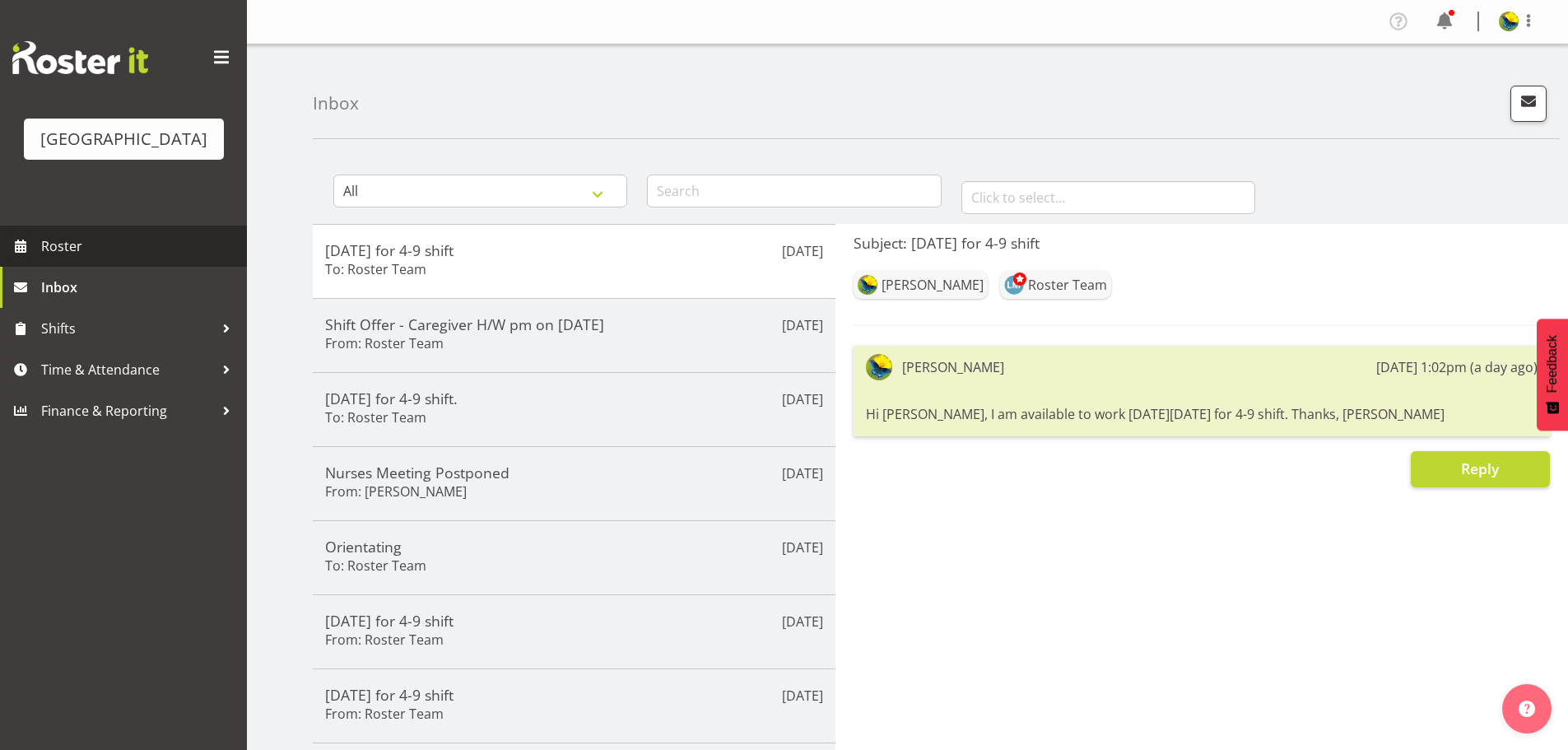
click at [90, 258] on span "Roster" at bounding box center [139, 245] width 197 height 24
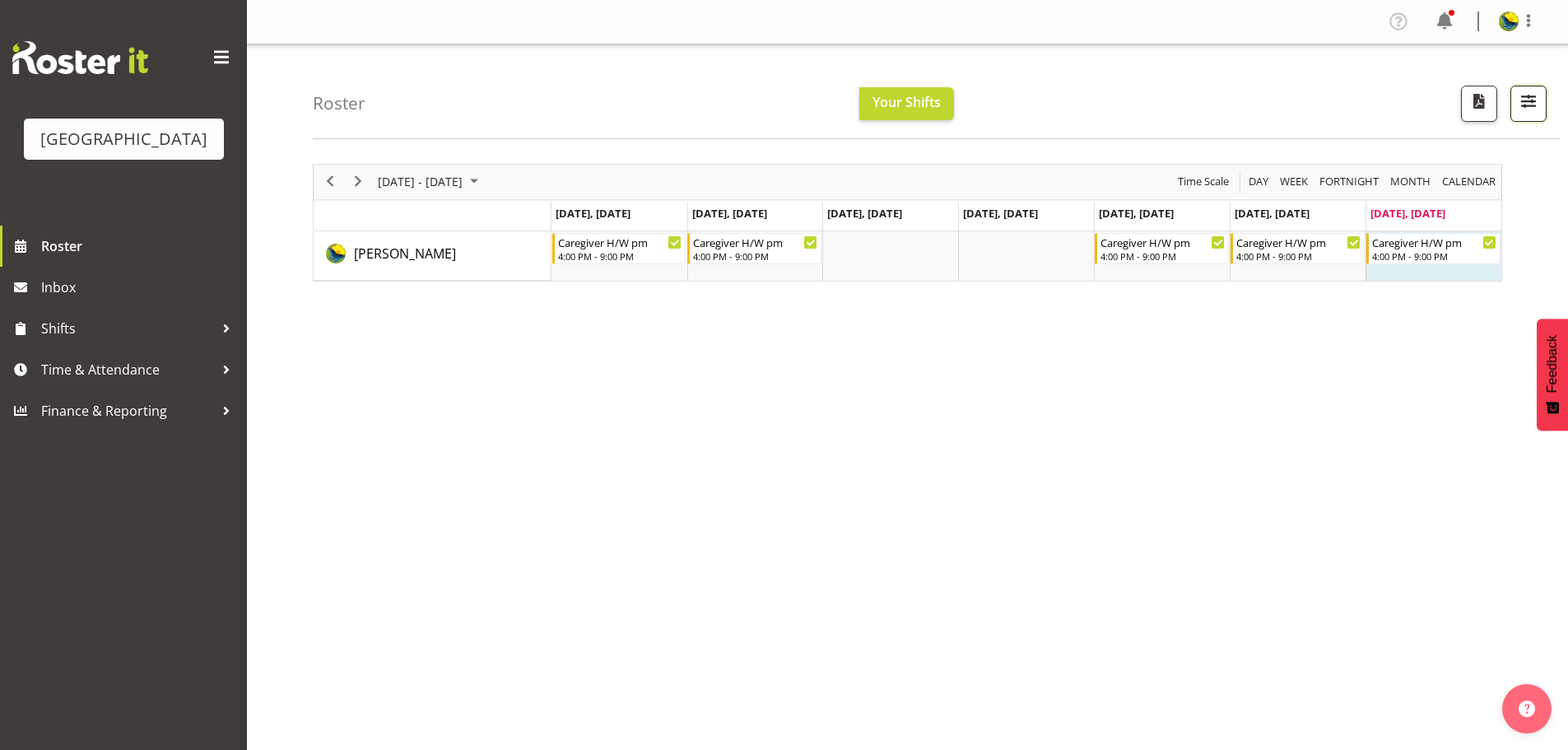
click at [1529, 111] on span "button" at bounding box center [1529, 101] width 22 height 22
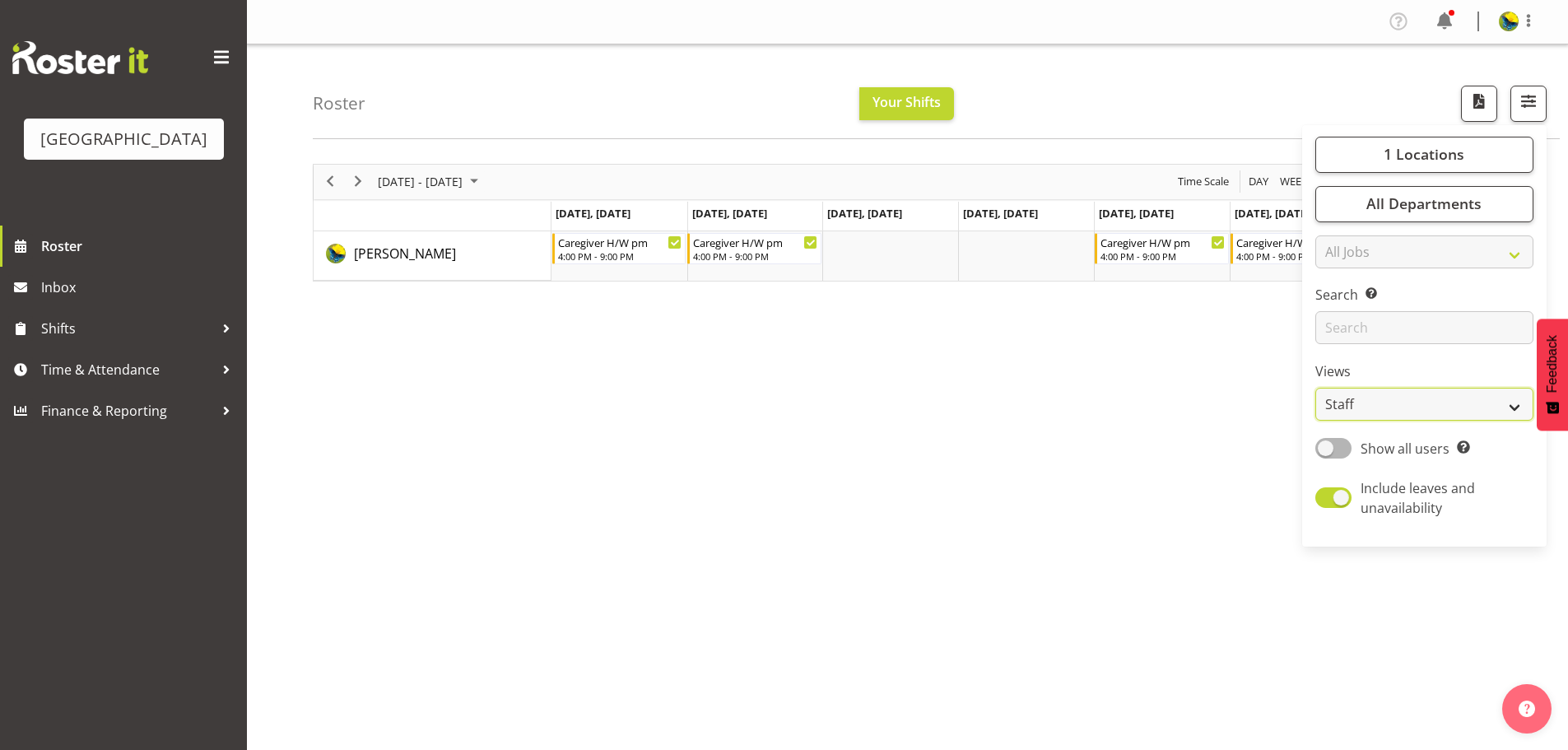
click at [1525, 420] on select "Staff Role Shift - Horizontal Shift - Vertical Staff - Location" at bounding box center [1424, 404] width 218 height 33
select select "shift"
click at [1315, 420] on select "Staff Role Shift - Horizontal Shift - Vertical Staff - Location" at bounding box center [1424, 404] width 218 height 33
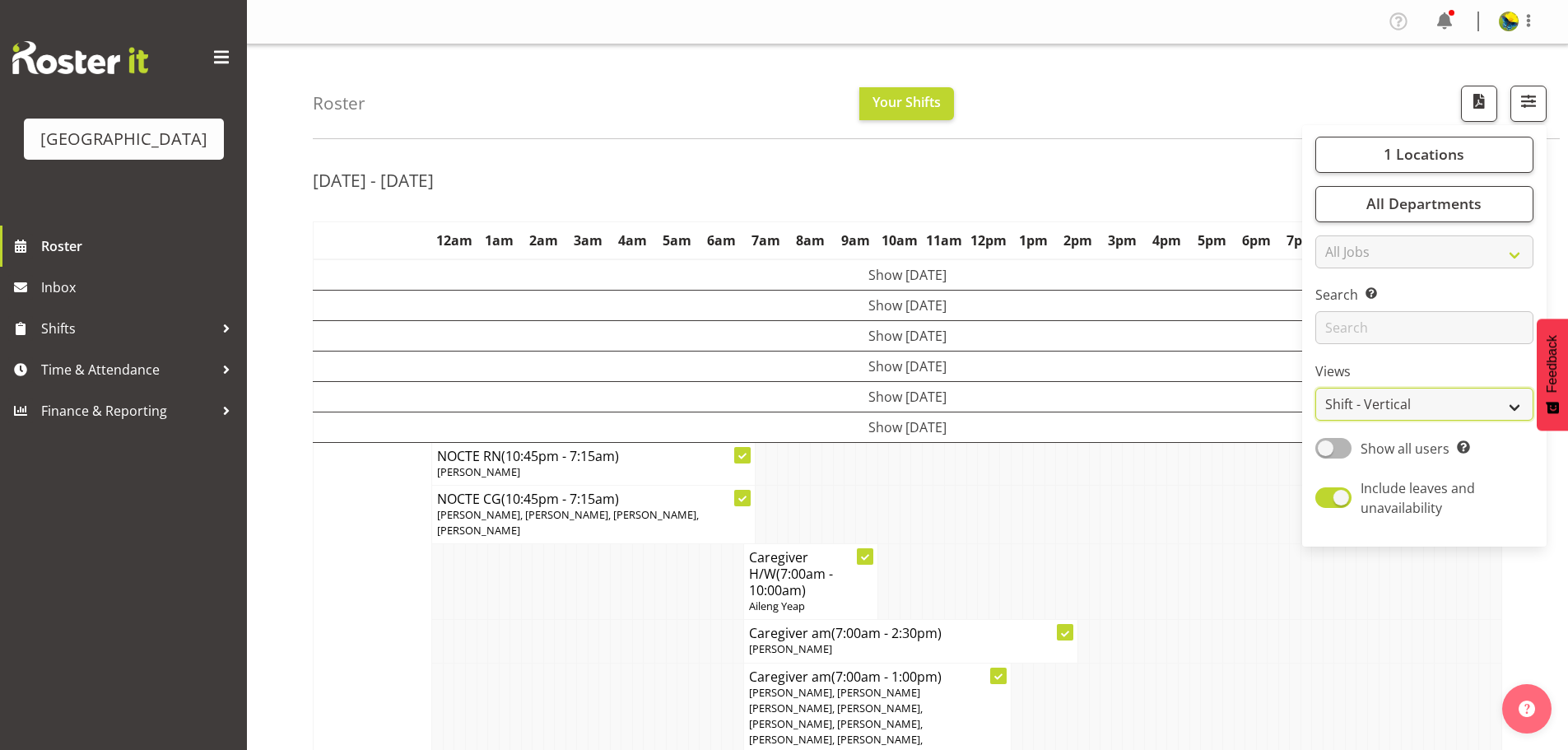
click at [1497, 420] on select "Staff Role Shift - Horizontal Shift - Vertical Staff - Location" at bounding box center [1424, 404] width 218 height 33
click at [1093, 543] on td at bounding box center [1094, 514] width 12 height 59
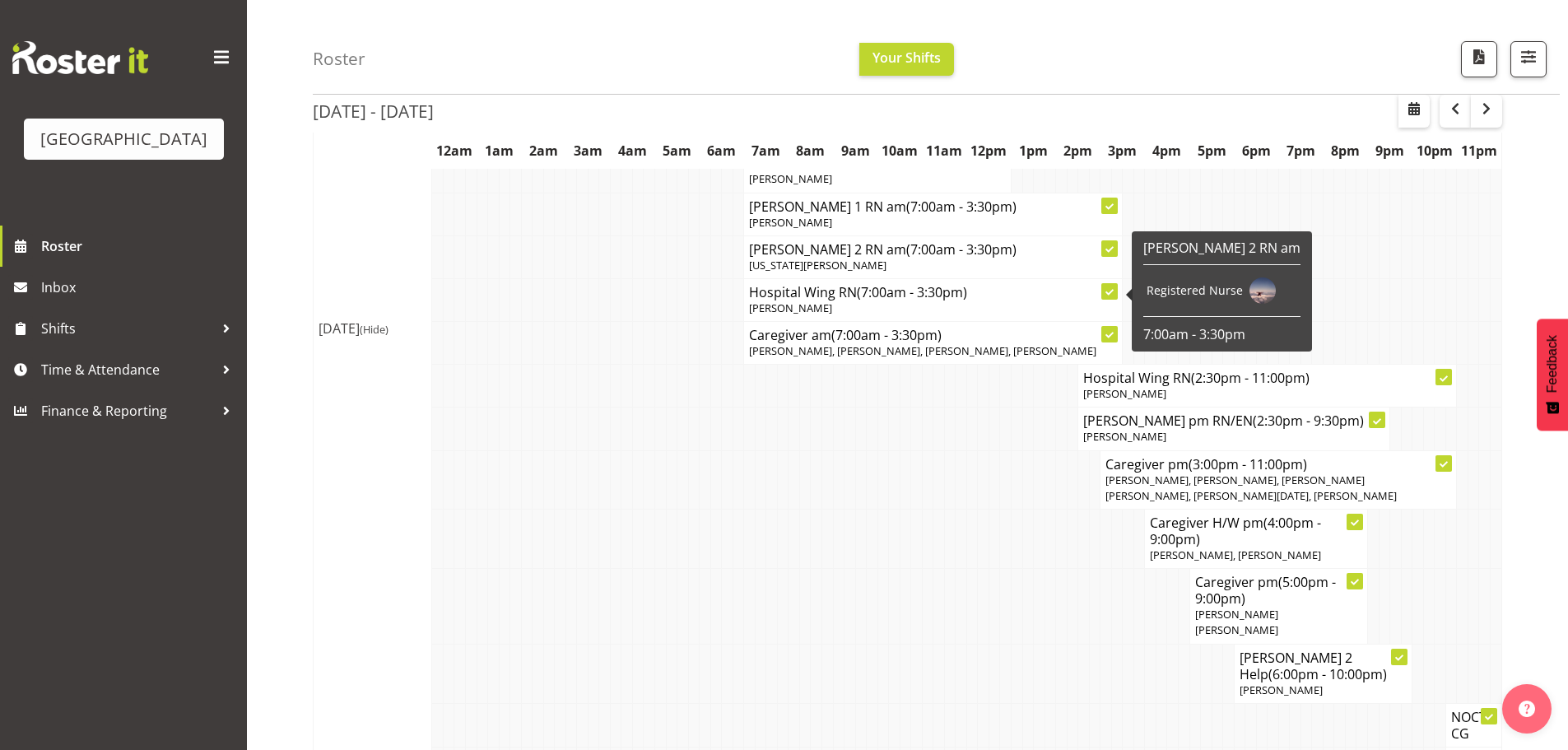
scroll to position [719, 0]
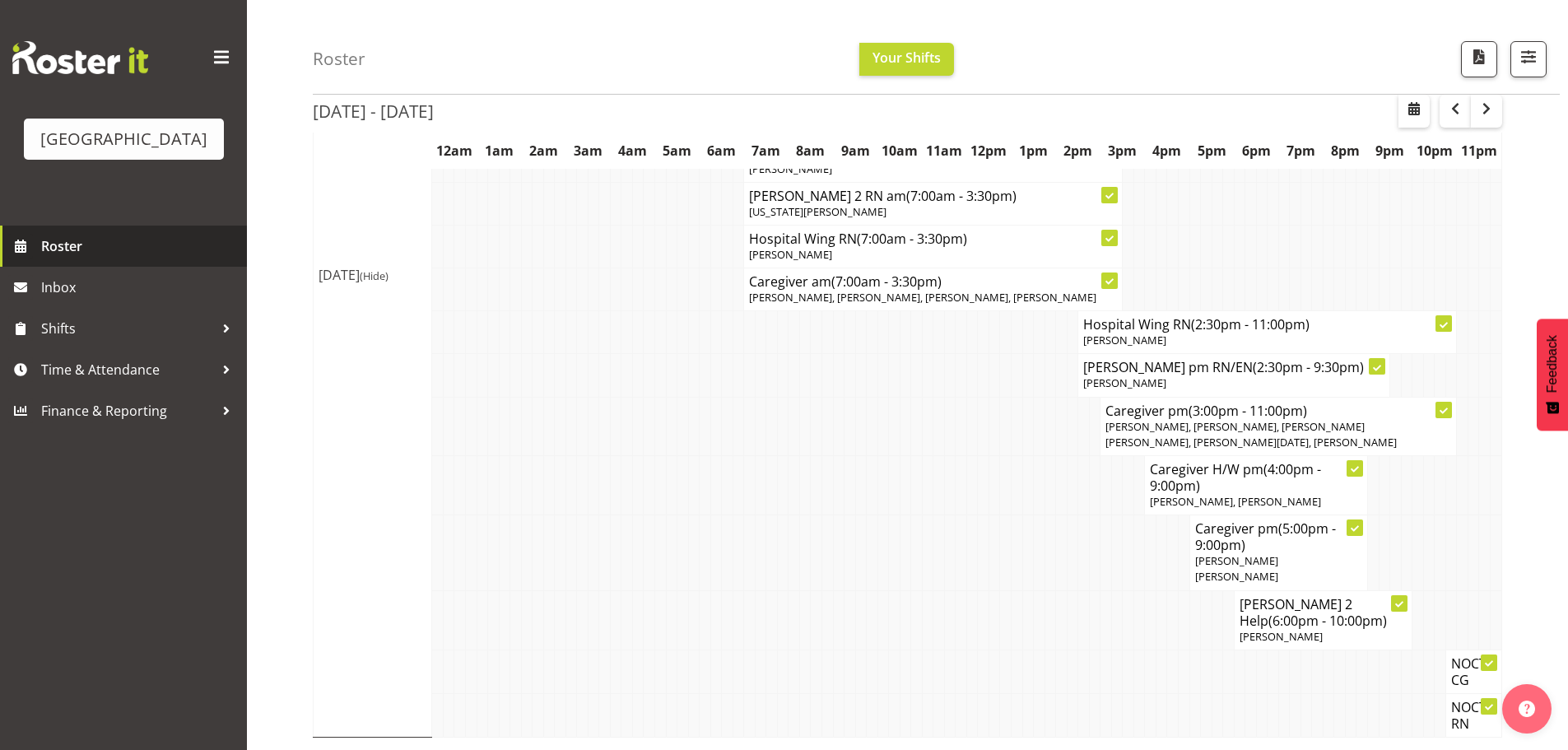
click at [150, 258] on span "Roster" at bounding box center [139, 245] width 197 height 24
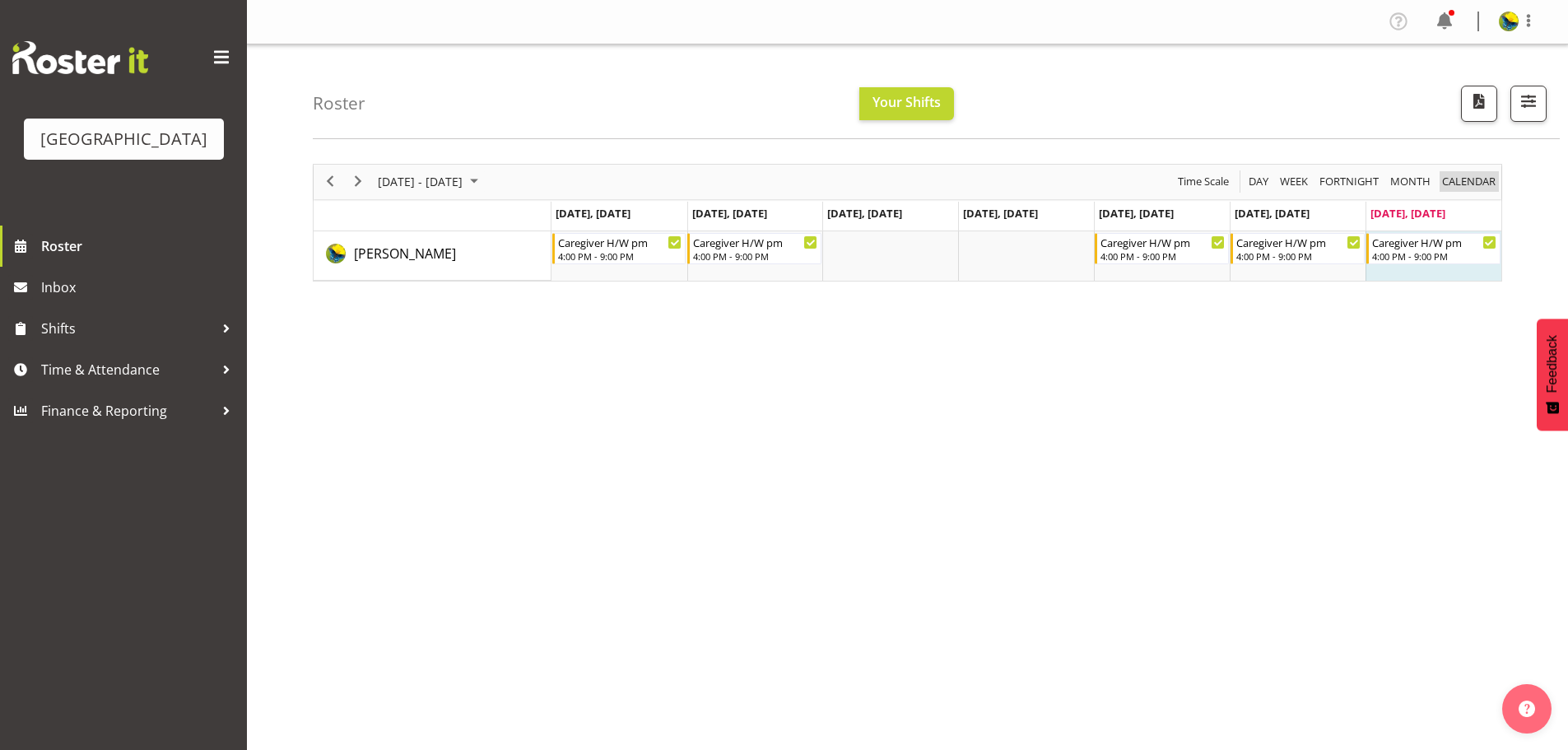
click at [1461, 192] on span "calendar" at bounding box center [1468, 181] width 57 height 21
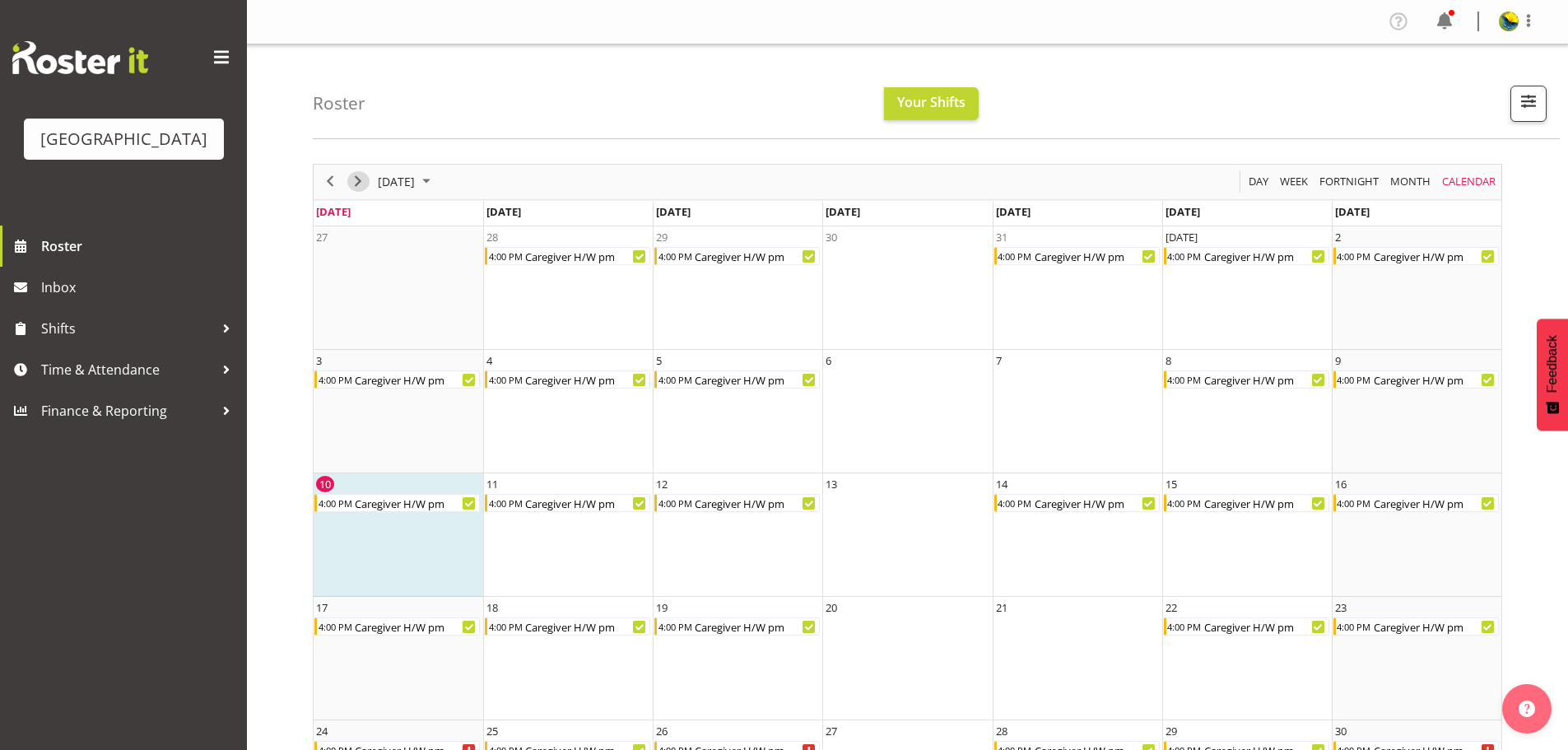
click at [356, 192] on span "Next" at bounding box center [358, 181] width 20 height 21
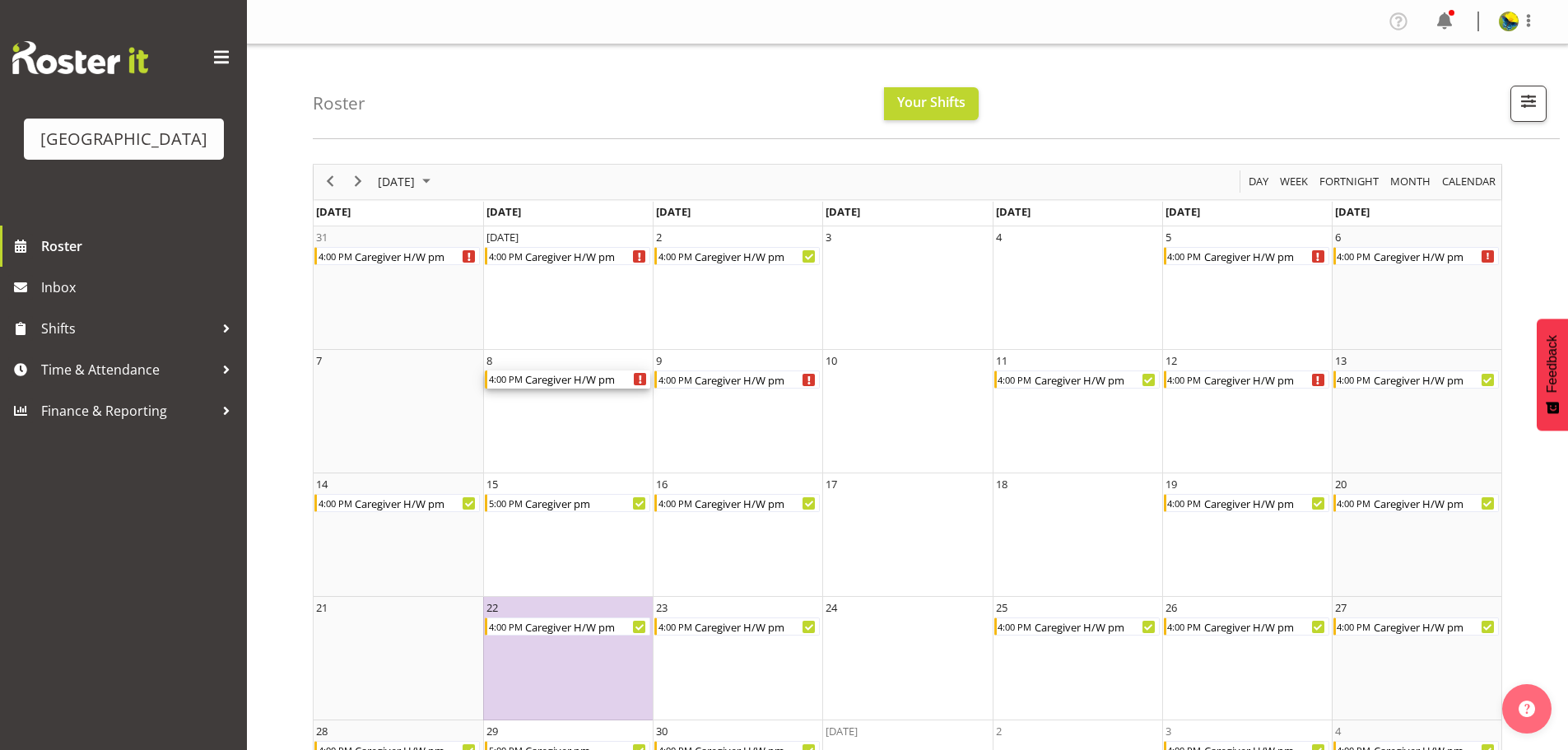
click at [639, 383] on icon "Caregiver H/W pm Begin From Monday, September 8, 2025 at 4:00:00 PM GMT+12:00 E…" at bounding box center [640, 379] width 4 height 8
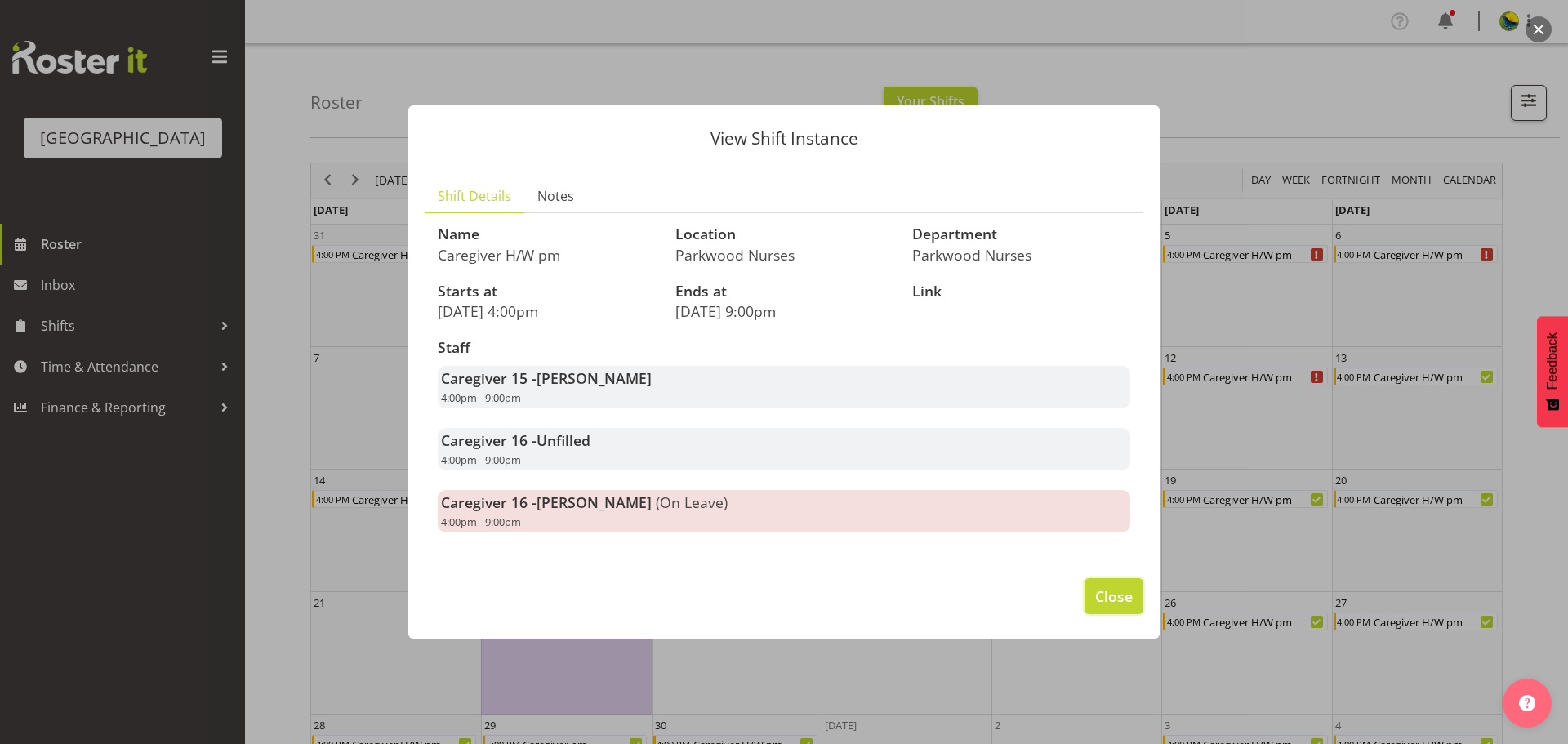
click at [1131, 614] on button "Close" at bounding box center [1113, 596] width 58 height 36
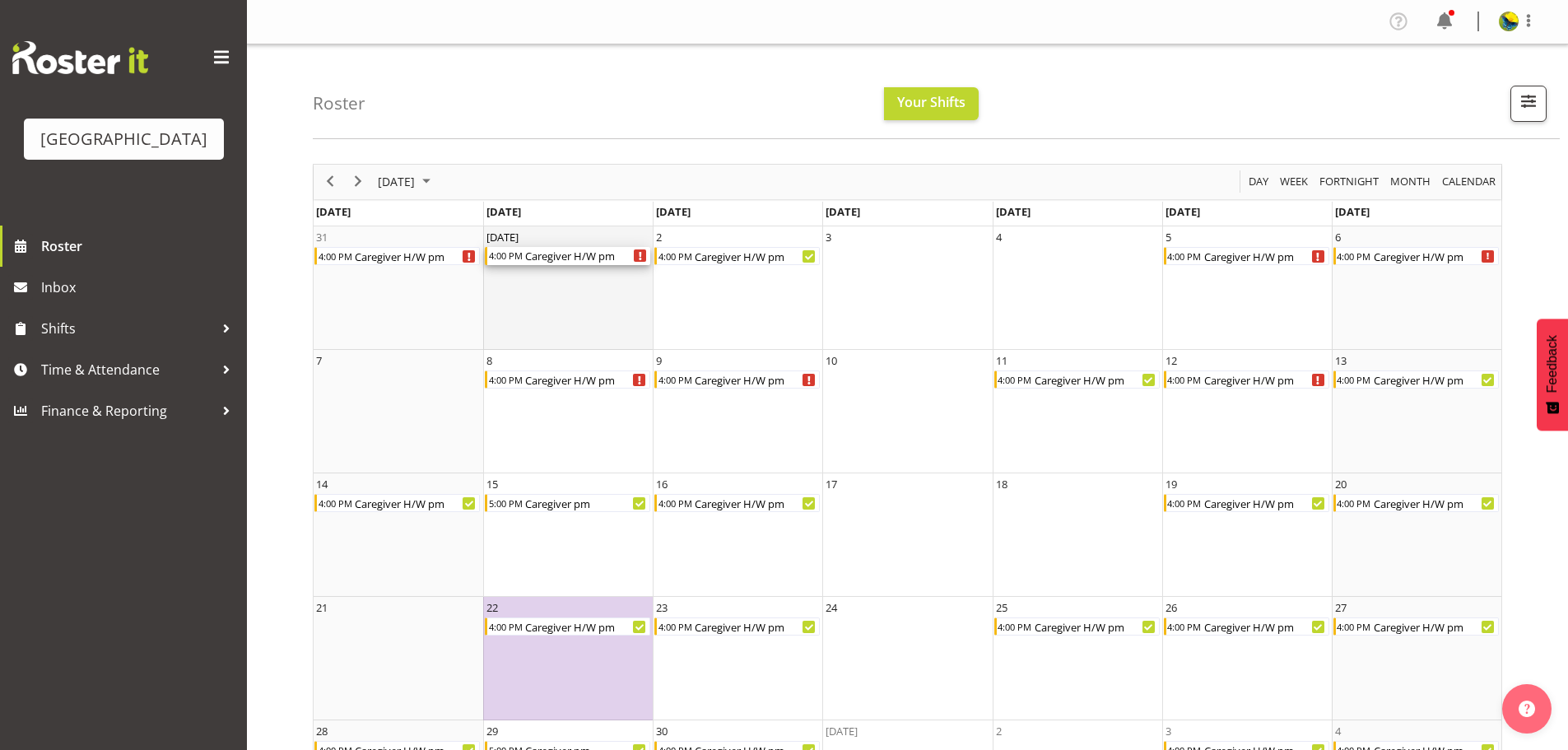
click at [636, 261] on div "Caregiver H/W pm Begin From Monday, September 1, 2025 at 4:00:00 PM GMT+12:00 E…" at bounding box center [640, 255] width 13 height 13
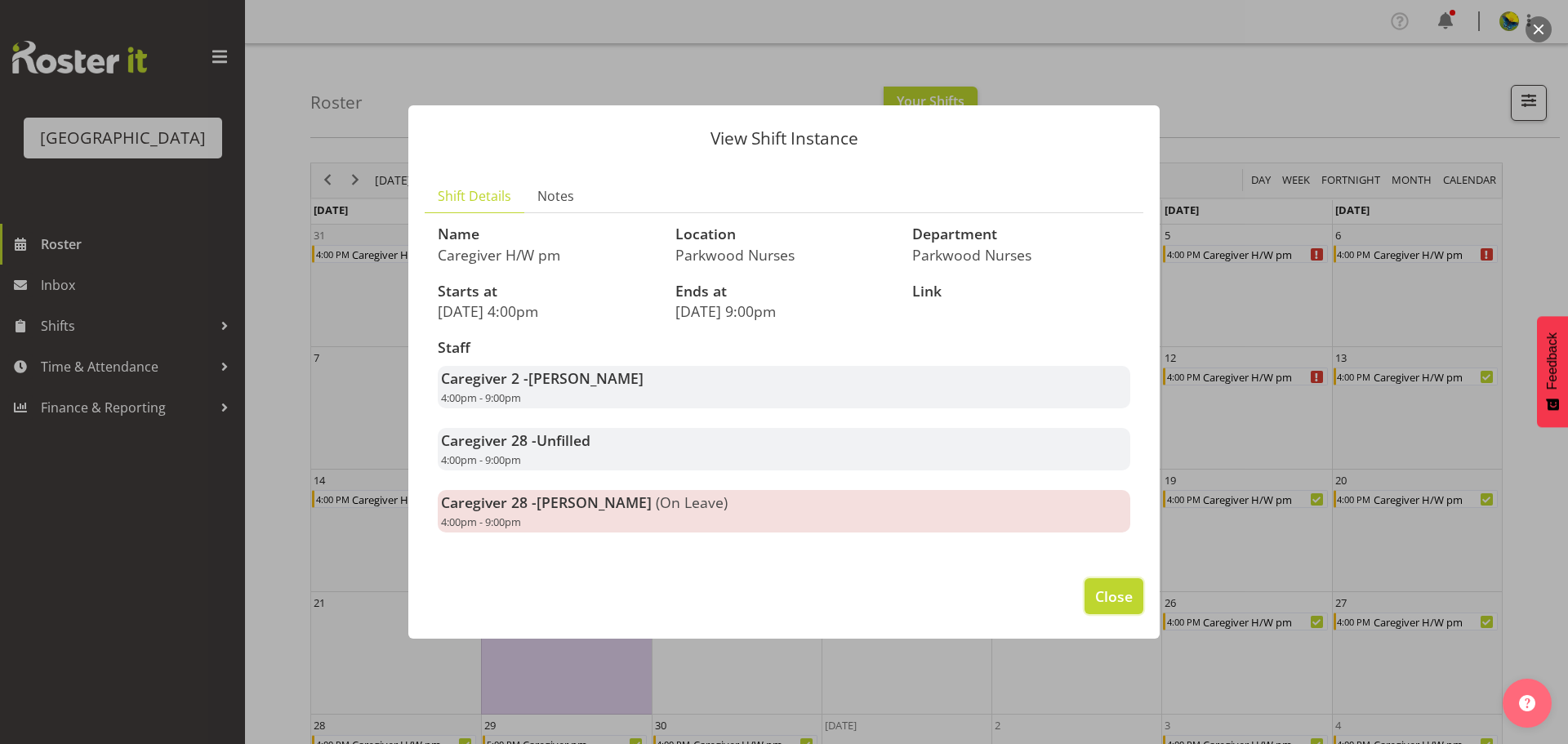
click at [1129, 607] on span "Close" at bounding box center [1114, 597] width 38 height 22
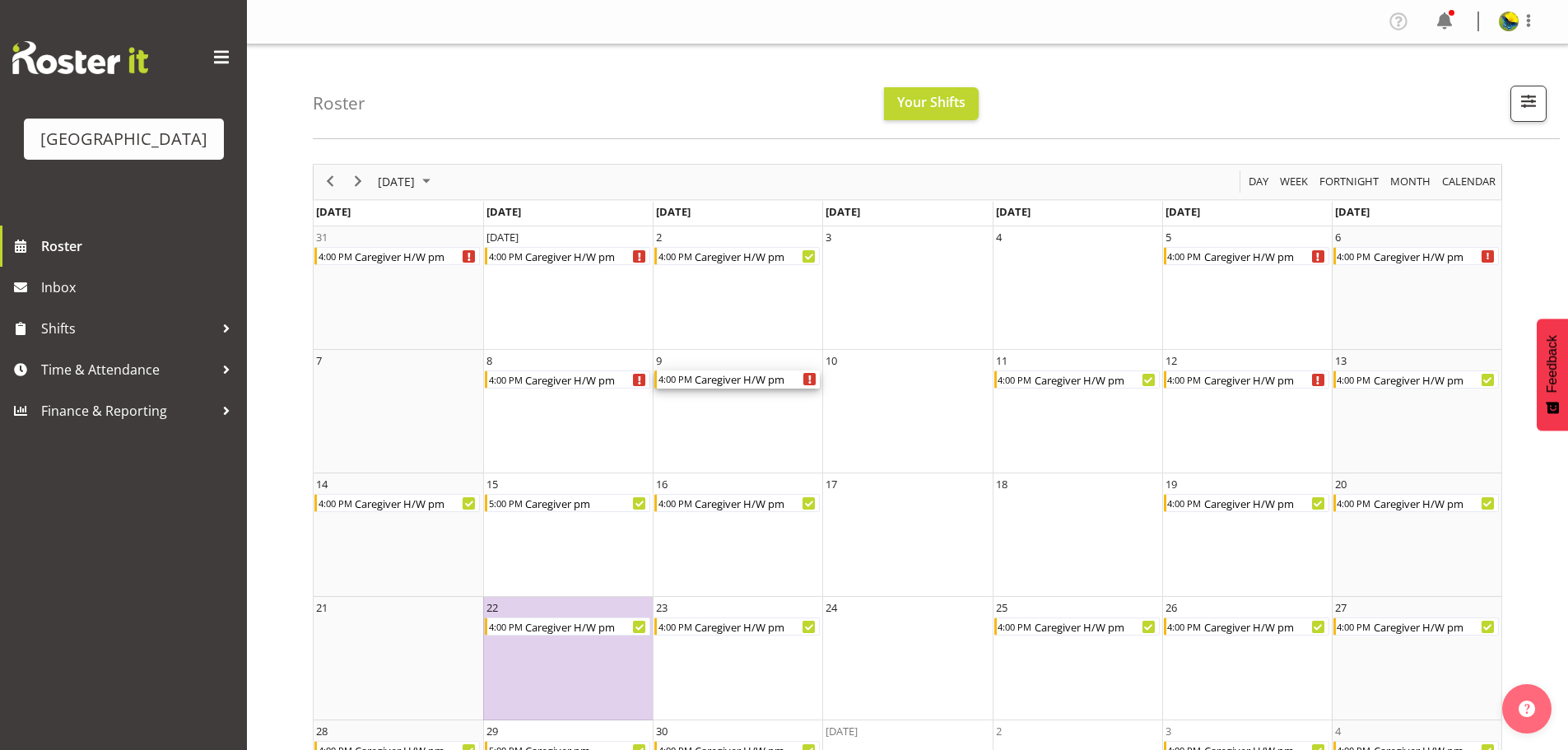
click at [807, 385] on div "Caregiver H/W pm Begin From Tuesday, September 9, 2025 at 4:00:00 PM GMT+12:00 …" at bounding box center [810, 380] width 13 height 13
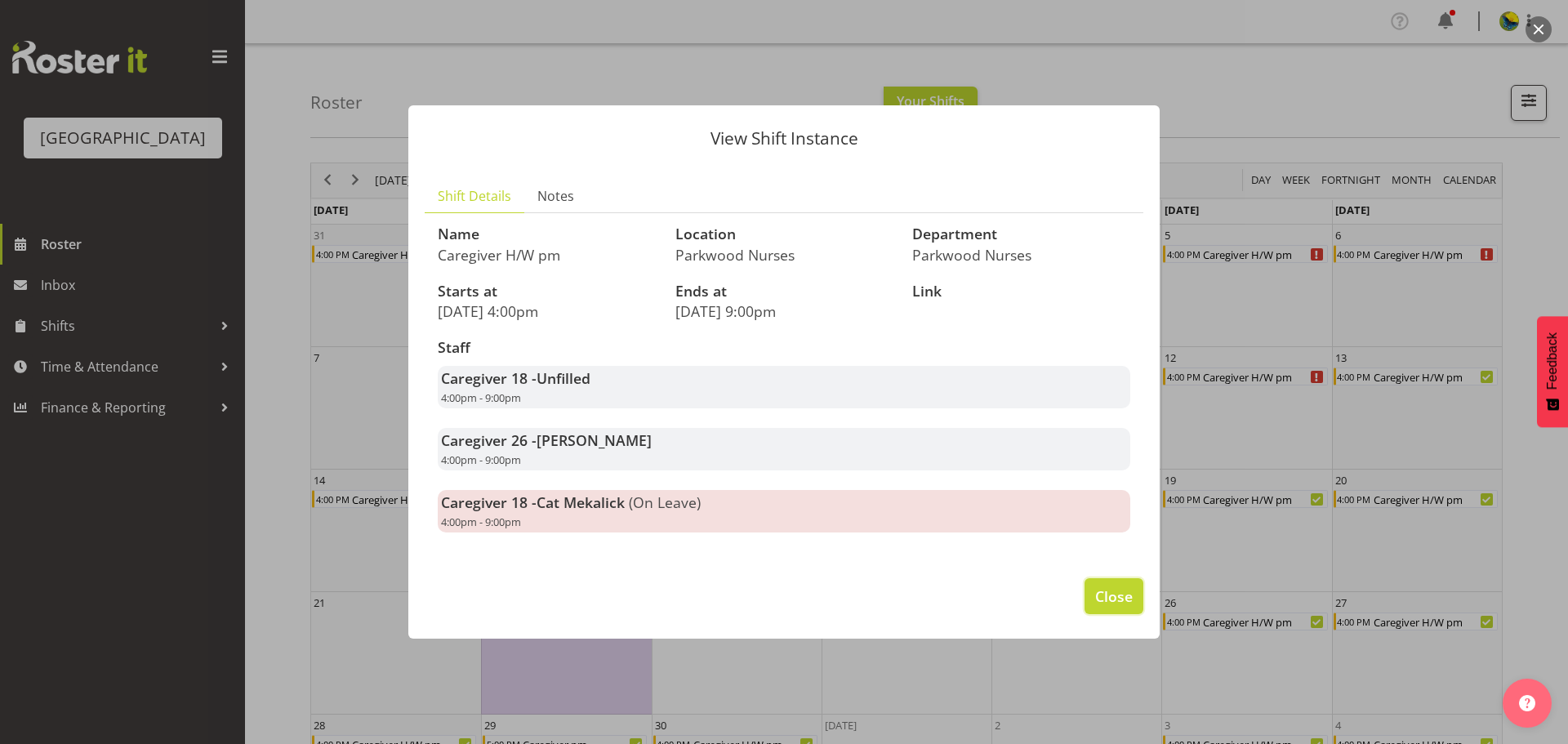
click at [1102, 607] on span "Close" at bounding box center [1114, 597] width 38 height 22
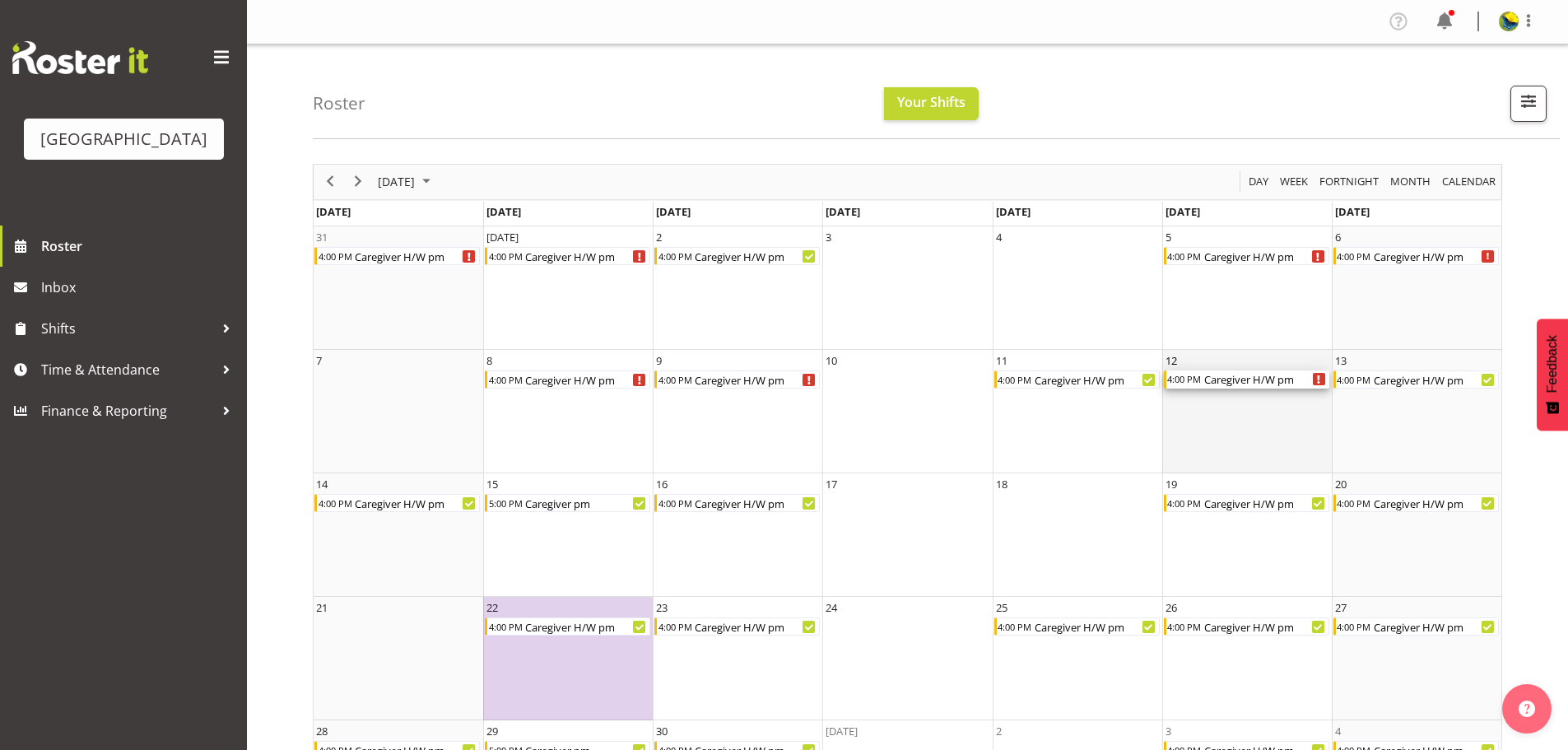
click at [1318, 383] on icon "Caregiver H/W pm Begin From Friday, September 12, 2025 at 4:00:00 PM GMT+12:00 …" at bounding box center [1319, 379] width 4 height 8
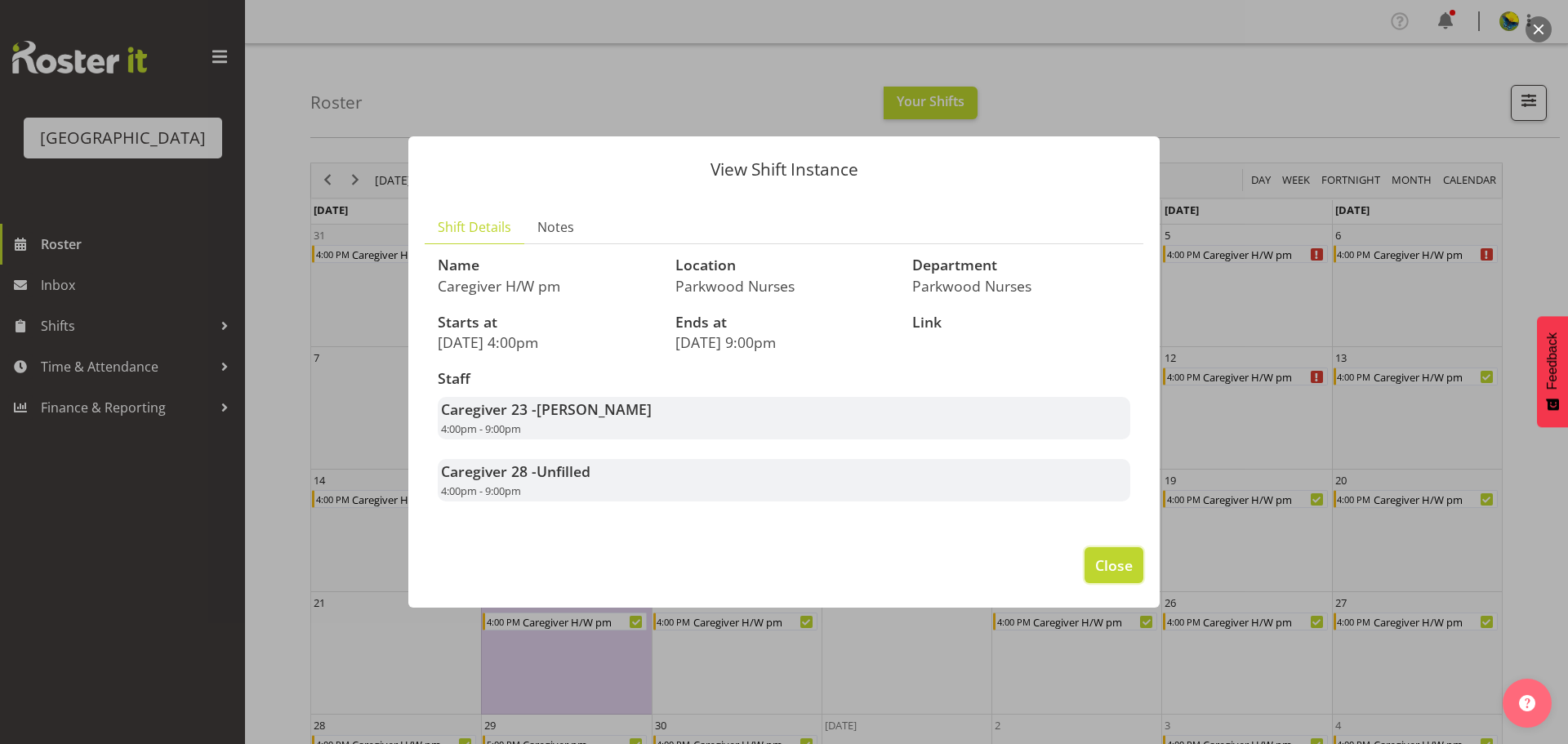
click at [1132, 583] on button "Close" at bounding box center [1113, 565] width 58 height 36
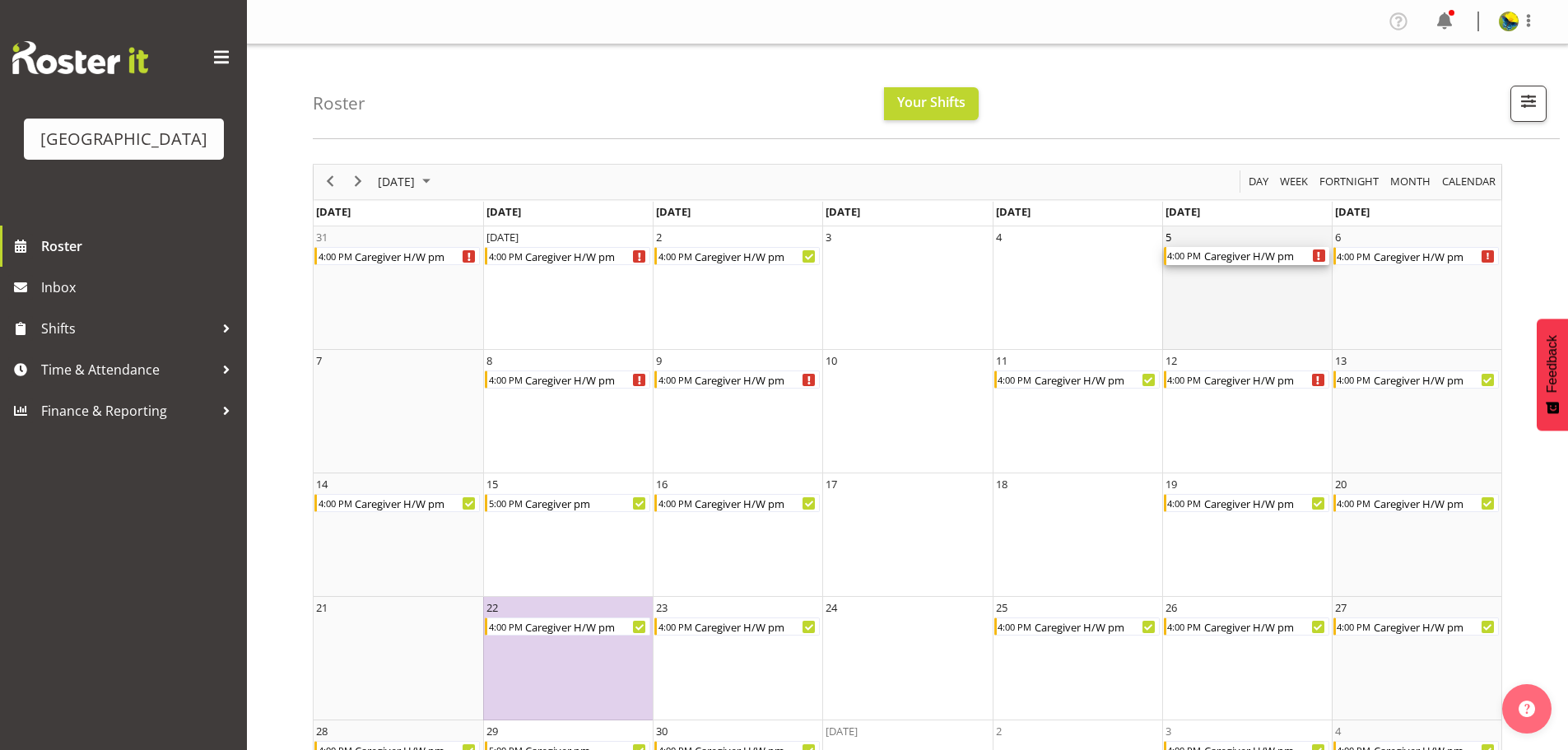
click at [1320, 260] on icon "Caregiver H/W pm Begin From Friday, September 5, 2025 at 4:00:00 PM GMT+12:00 E…" at bounding box center [1319, 255] width 4 height 8
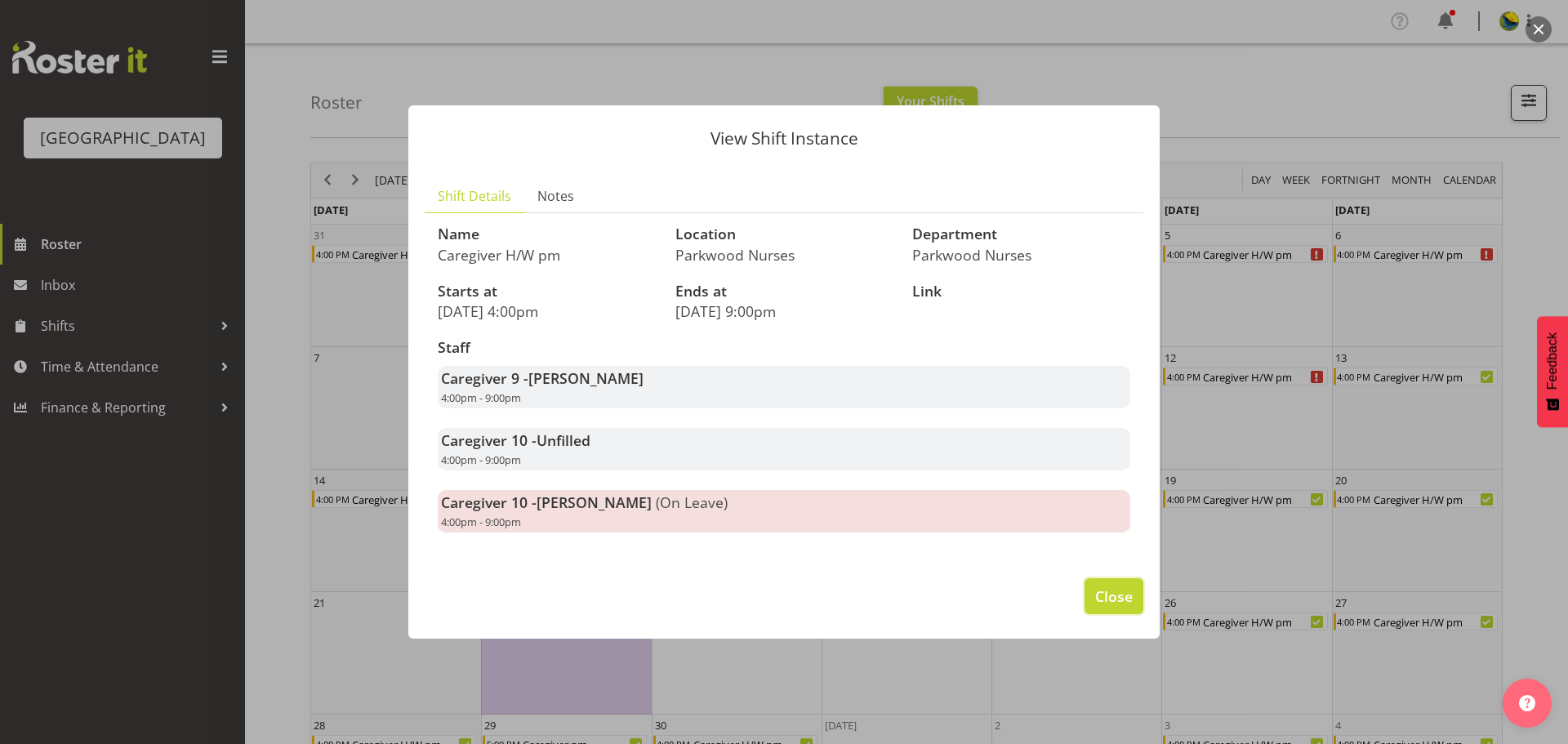
click at [1106, 607] on span "Close" at bounding box center [1114, 597] width 38 height 22
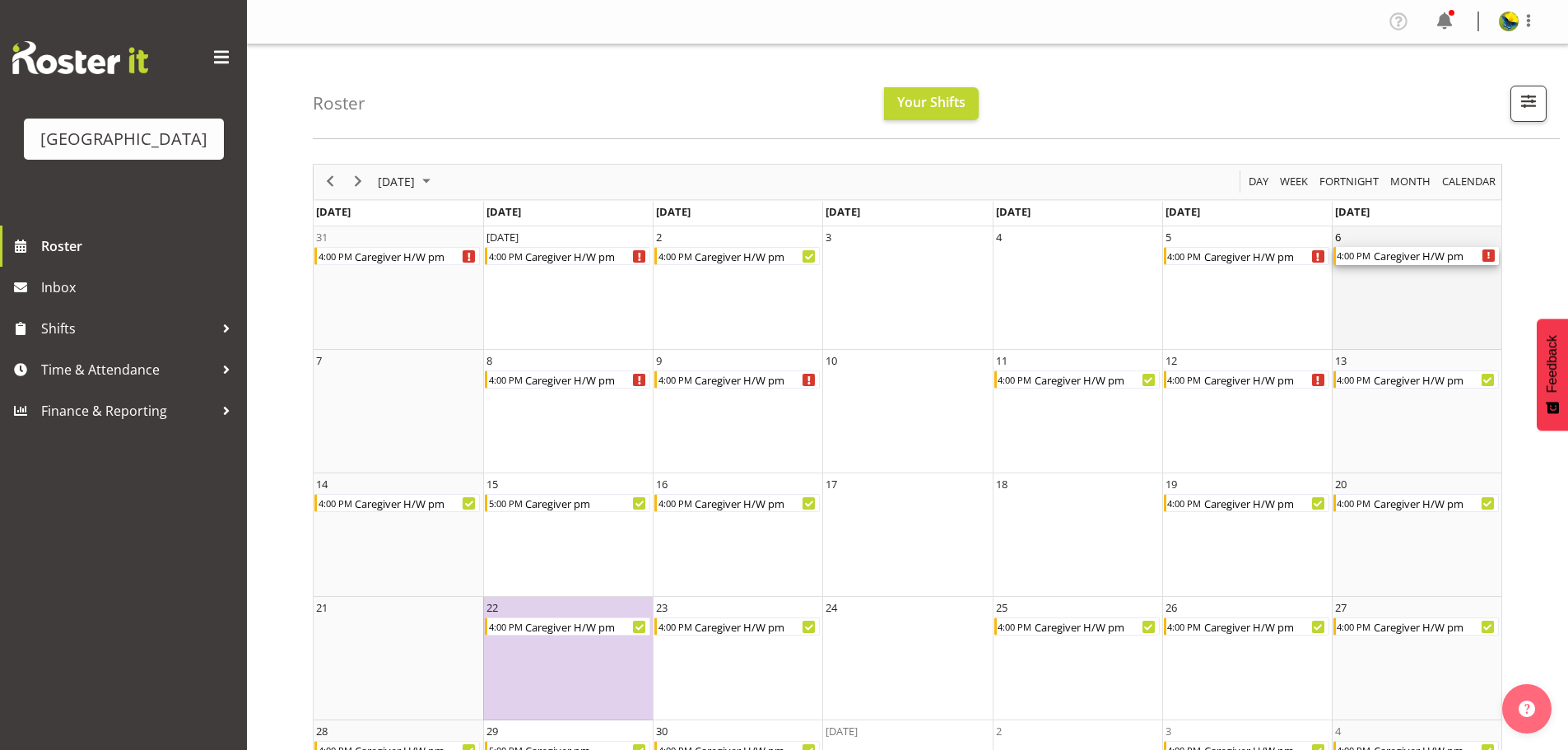
click at [1486, 262] on div "Caregiver H/W pm Begin From Saturday, September 6, 2025 at 4:00:00 PM GMT+12:00…" at bounding box center [1489, 255] width 13 height 13
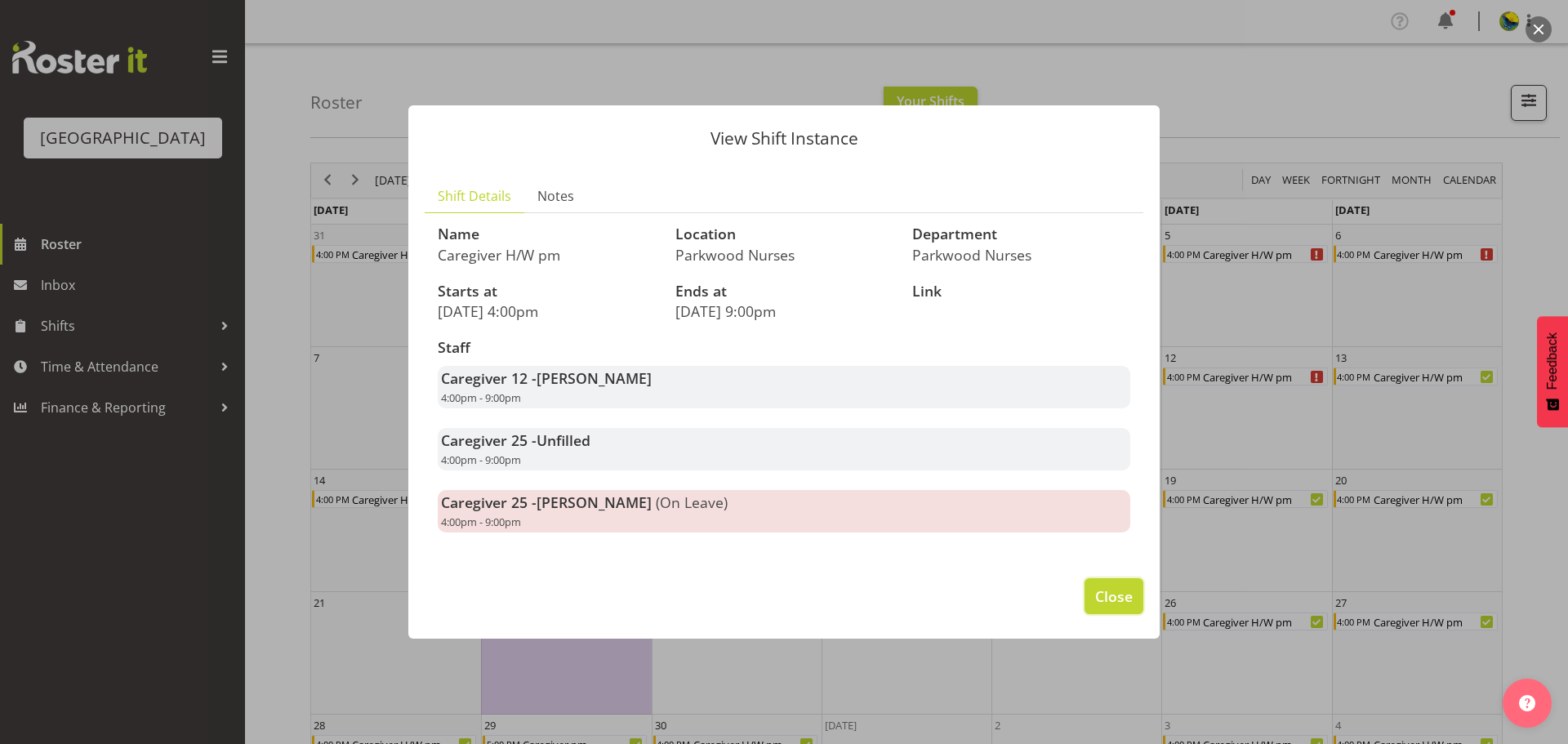
click at [1103, 607] on span "Close" at bounding box center [1114, 597] width 38 height 22
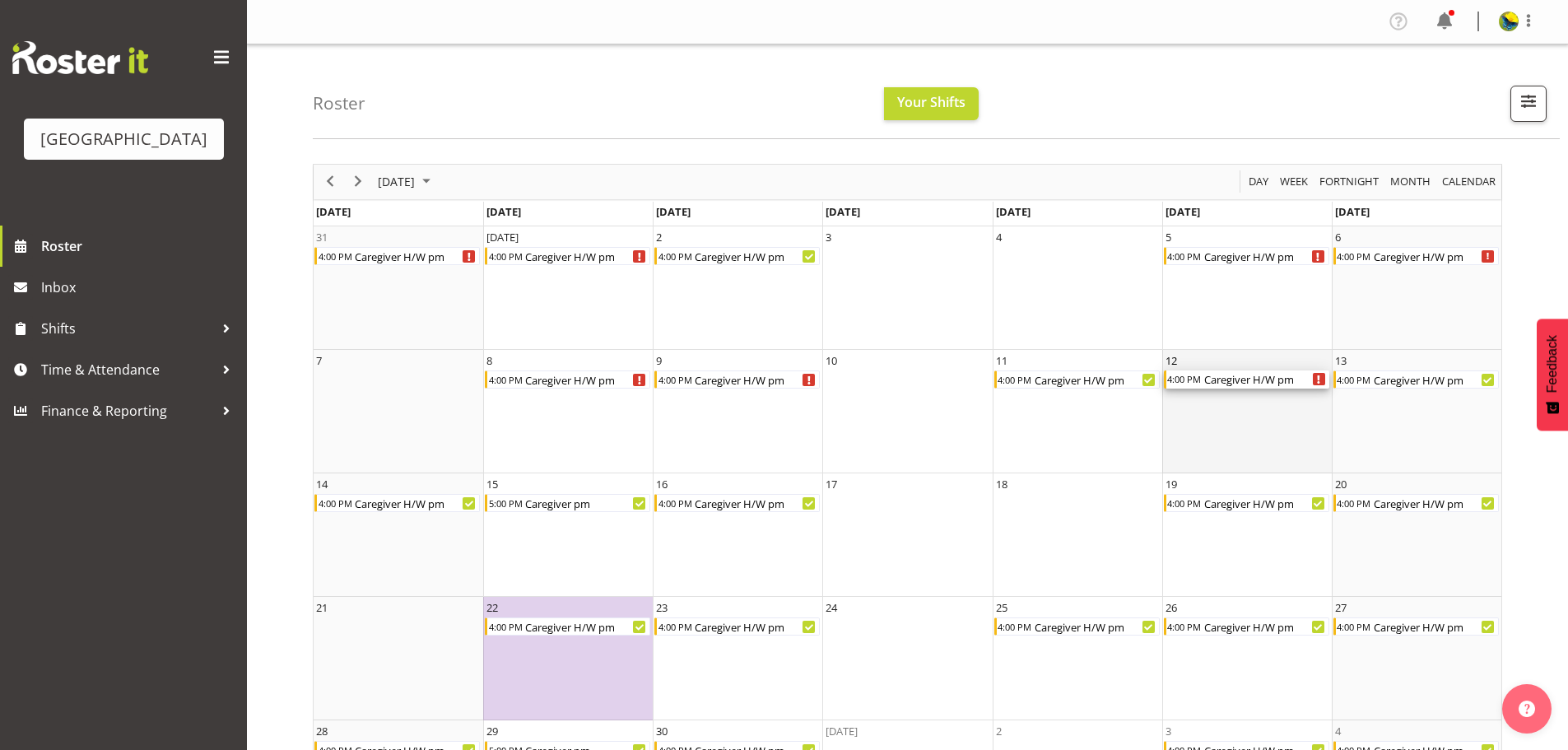
click at [1313, 385] on div "Caregiver H/W pm Begin From Friday, September 12, 2025 at 4:00:00 PM GMT+12:00 …" at bounding box center [1319, 380] width 13 height 13
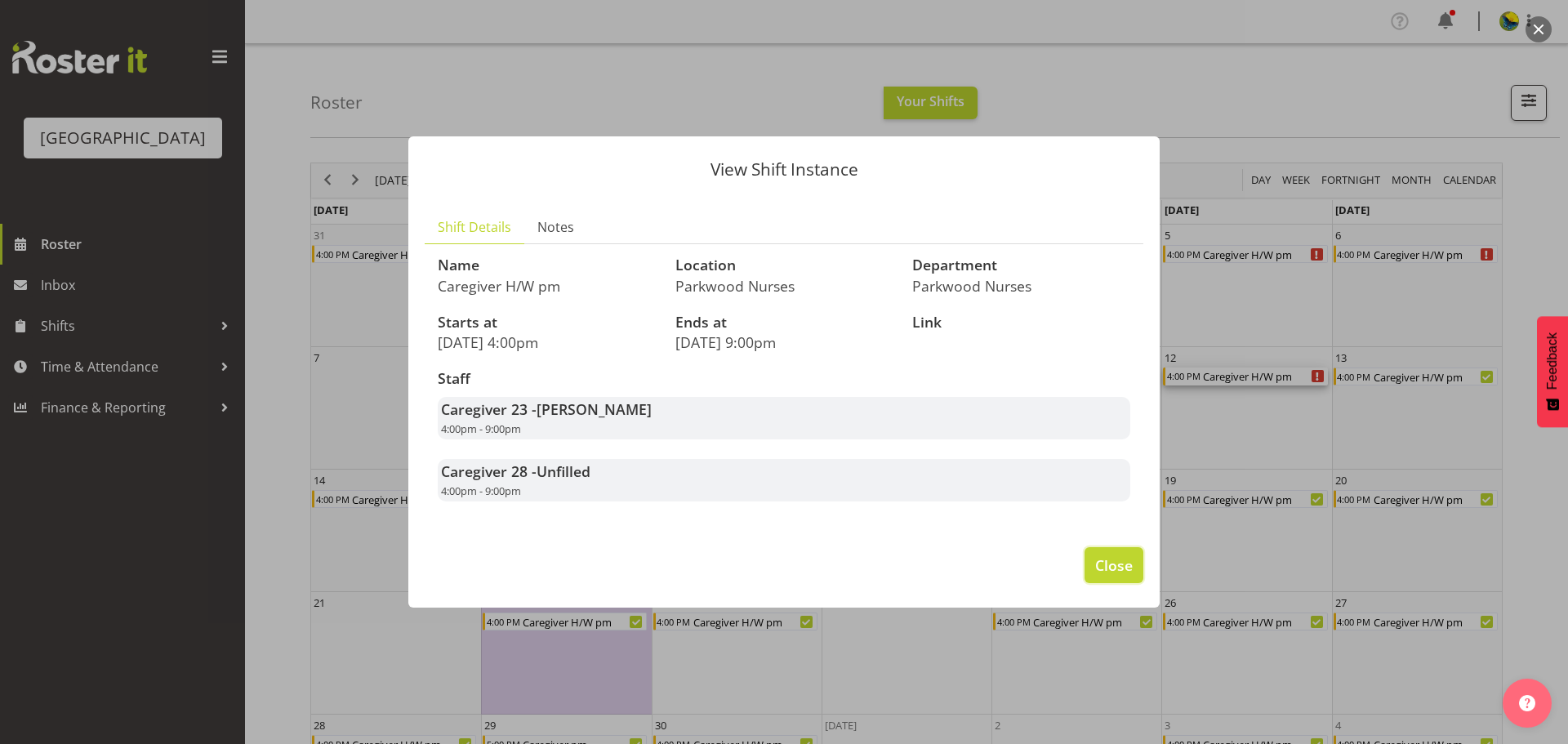
click at [1095, 576] on span "Close" at bounding box center [1114, 565] width 38 height 22
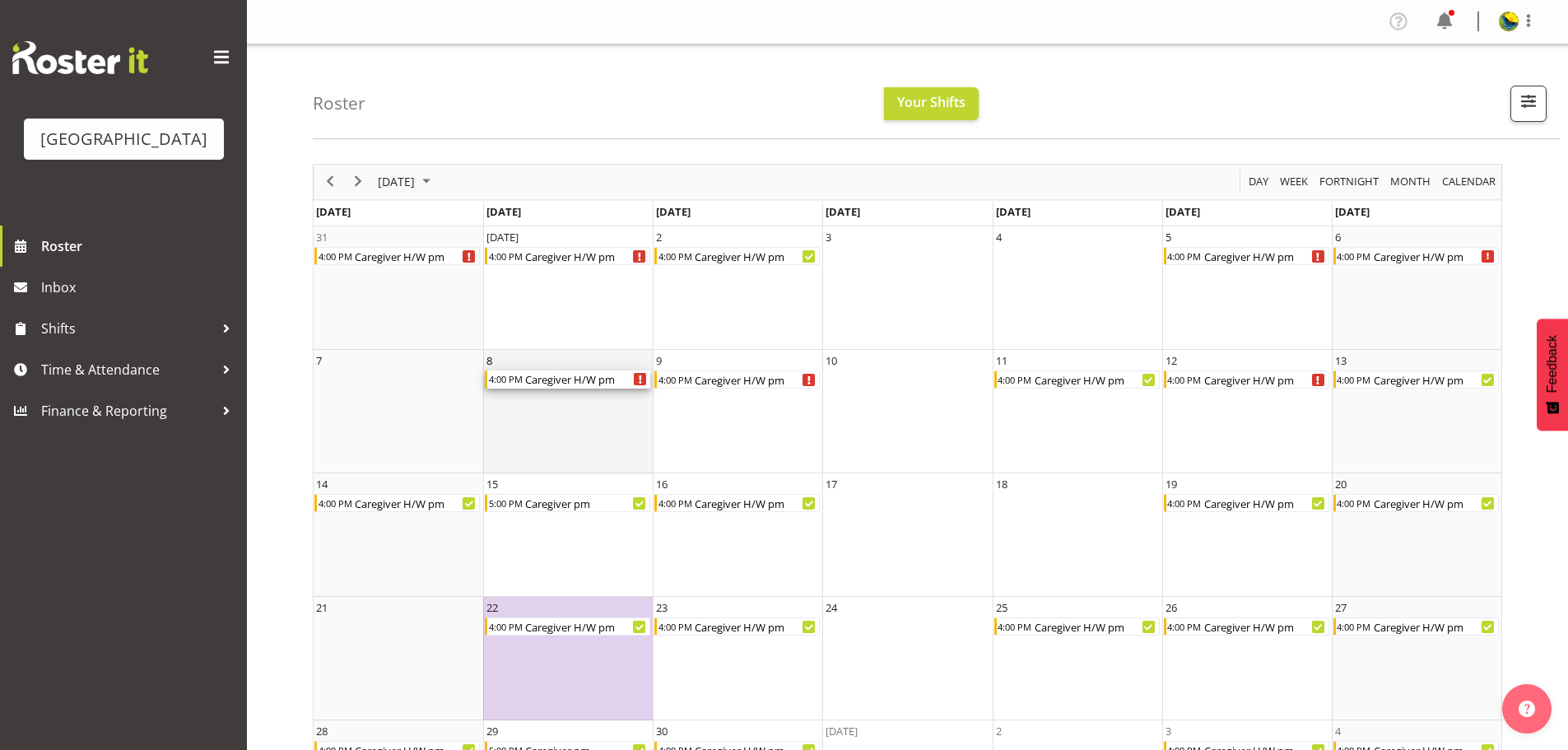
click at [640, 385] on div "Caregiver H/W pm Begin From Monday, September 8, 2025 at 4:00:00 PM GMT+12:00 E…" at bounding box center [640, 380] width 13 height 13
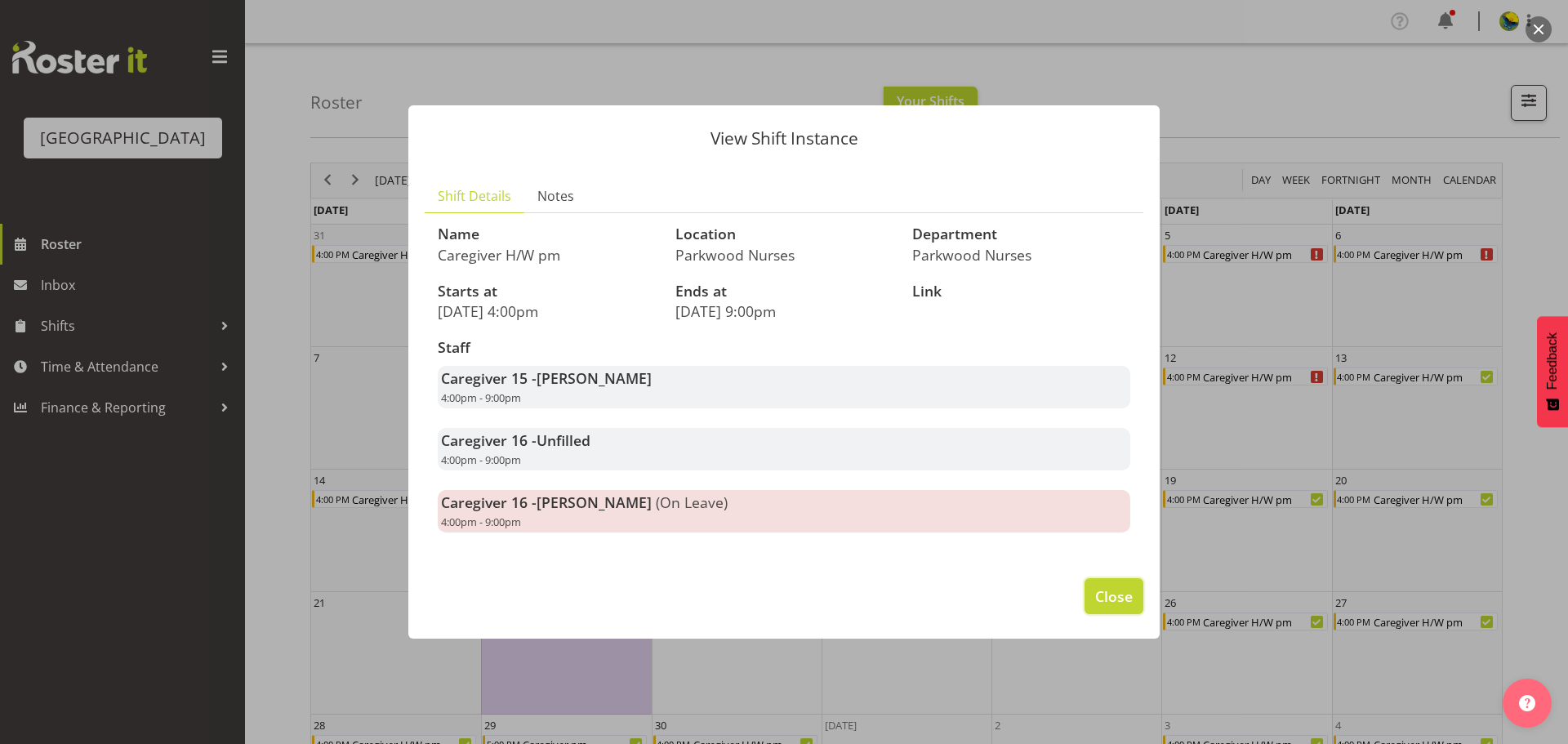
click at [1115, 607] on span "Close" at bounding box center [1114, 597] width 38 height 22
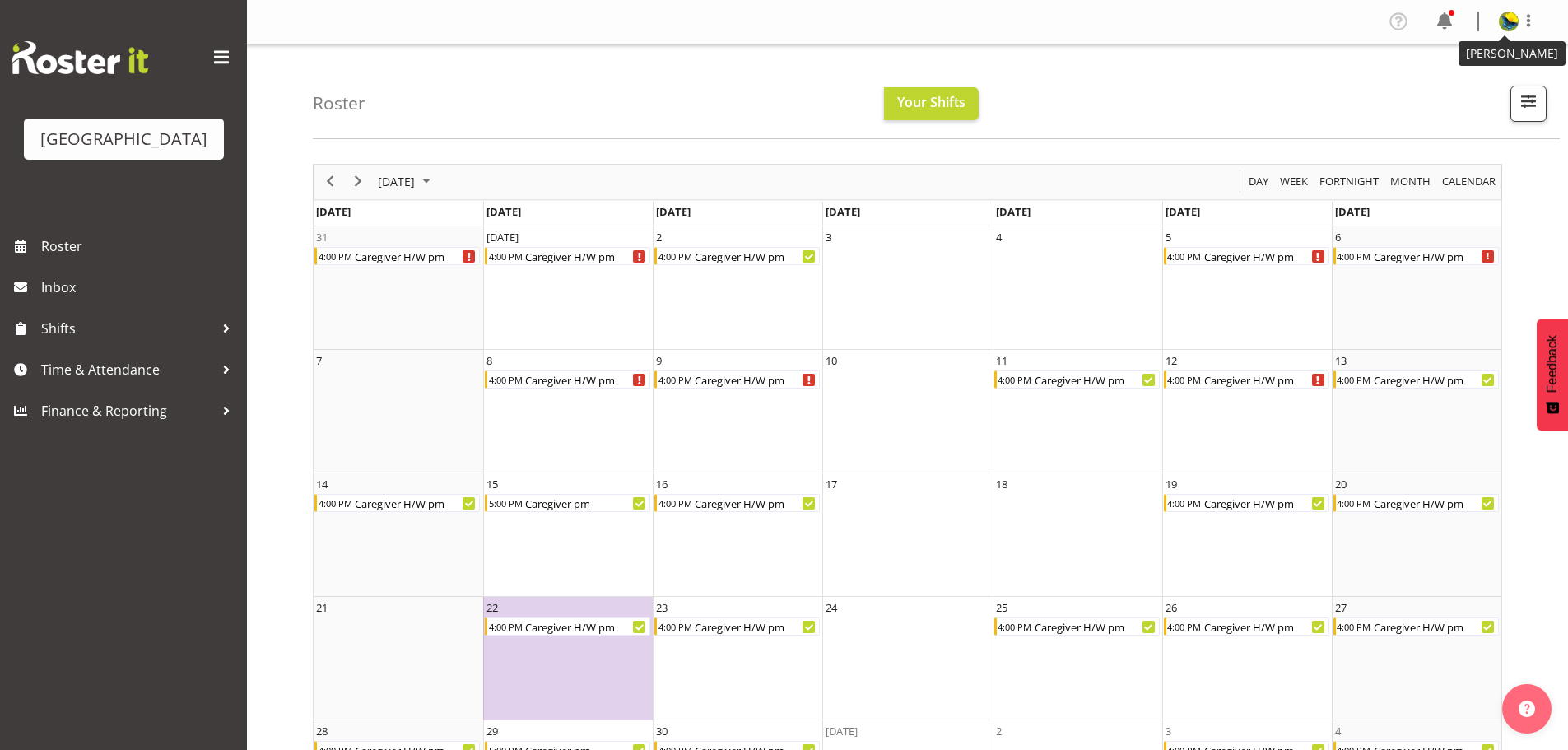
click at [1509, 23] on img at bounding box center [1509, 22] width 20 height 20
click at [1481, 97] on link "Log Out" at bounding box center [1459, 86] width 158 height 30
